Goal: Transaction & Acquisition: Purchase product/service

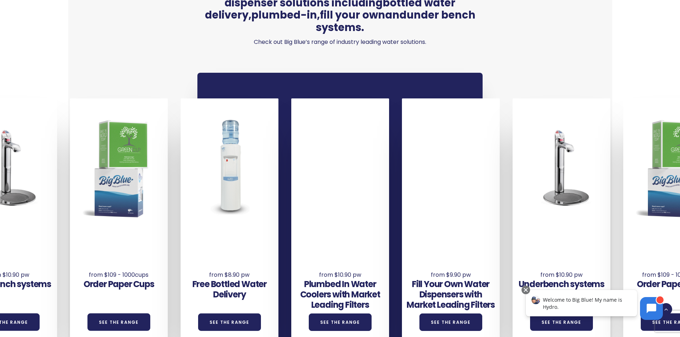
scroll to position [472, 0]
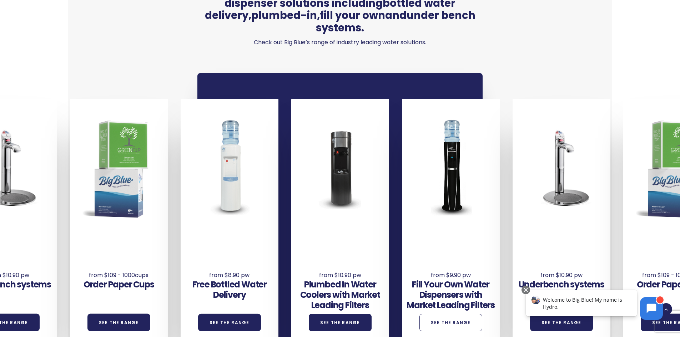
click at [443, 314] on link "See the Range" at bounding box center [450, 322] width 63 height 17
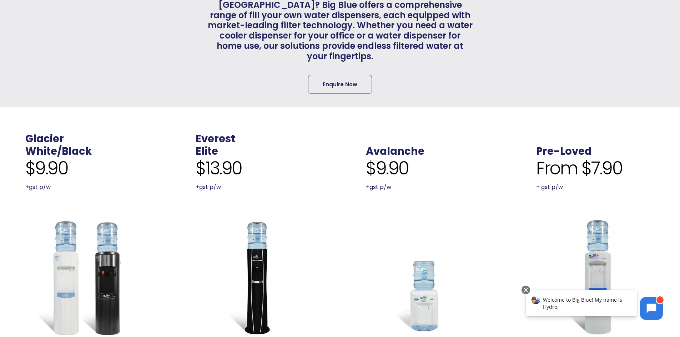
scroll to position [200, 0]
click at [55, 270] on img at bounding box center [84, 277] width 118 height 118
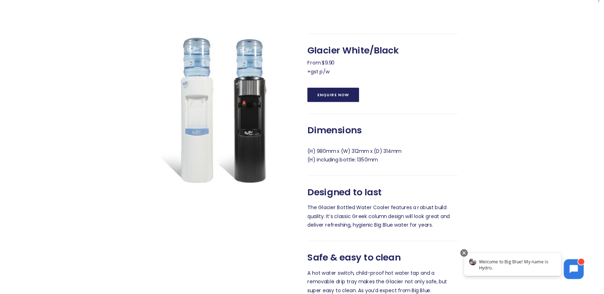
scroll to position [310, 0]
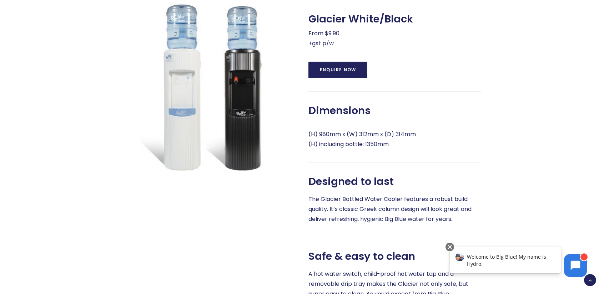
drag, startPoint x: 338, startPoint y: 79, endPoint x: 309, endPoint y: 74, distance: 29.1
click at [309, 49] on p "From $9.90 +gst p/w" at bounding box center [394, 39] width 173 height 20
copy p "From $9.90 +gst p/w"
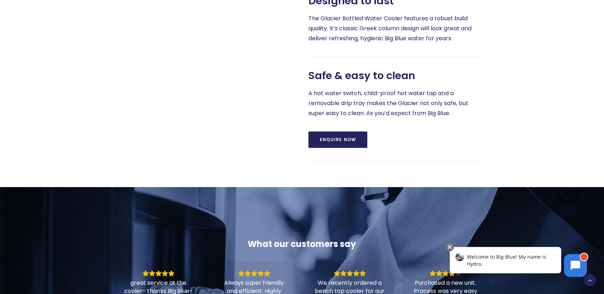
scroll to position [491, 0]
